Goal: Navigation & Orientation: Find specific page/section

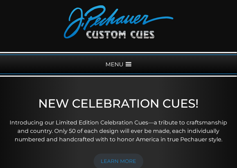
scroll to position [56, 0]
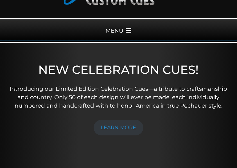
click at [129, 30] on span at bounding box center [129, 31] width 6 height 6
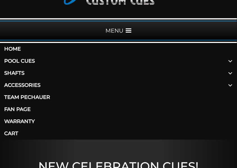
click at [20, 72] on link "Shafts" at bounding box center [118, 73] width 237 height 12
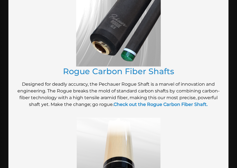
scroll to position [169, 0]
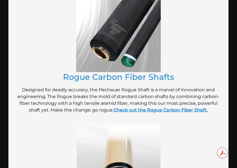
click at [155, 113] on strong "Check out the Rogue Carbon Fiber Shaft." at bounding box center [161, 109] width 94 height 5
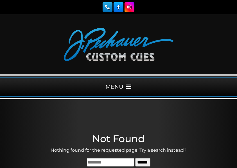
click at [129, 87] on span at bounding box center [129, 87] width 6 height 6
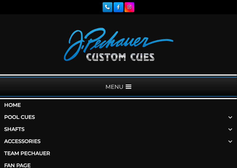
click at [20, 130] on link "Shafts" at bounding box center [118, 129] width 237 height 12
